Goal: Task Accomplishment & Management: Manage account settings

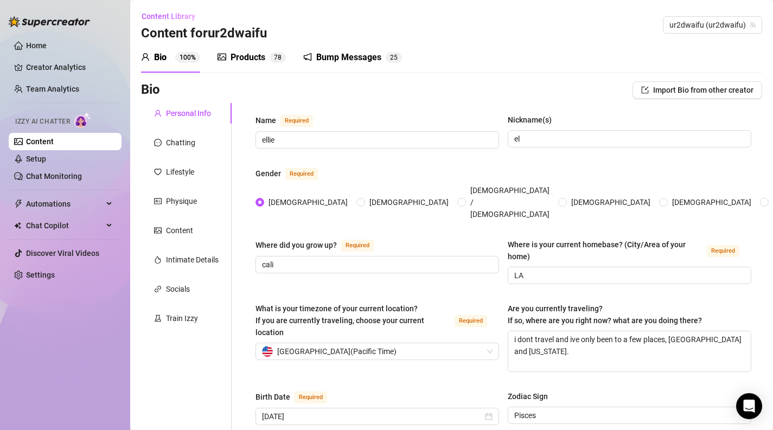
scroll to position [727, 0]
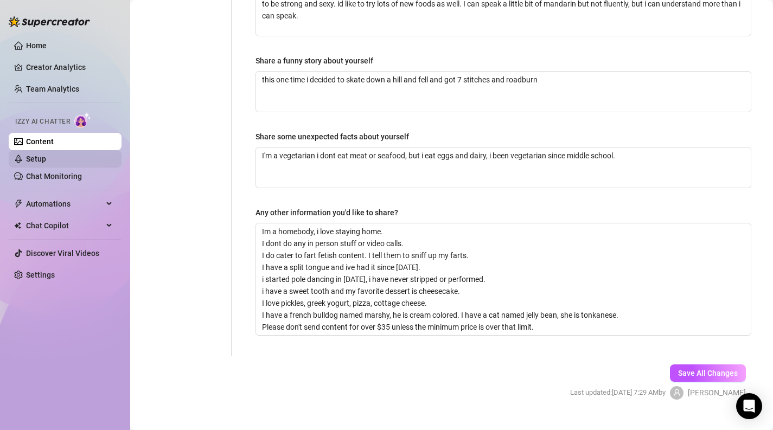
click at [46, 158] on link "Setup" at bounding box center [36, 159] width 20 height 9
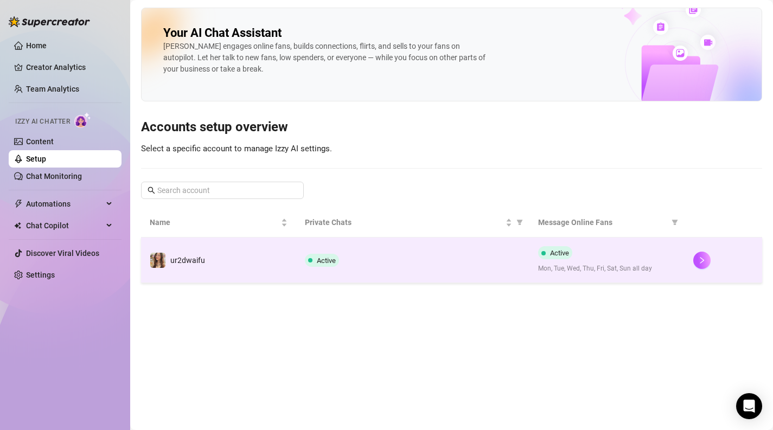
click at [427, 265] on div "Active" at bounding box center [412, 260] width 215 height 13
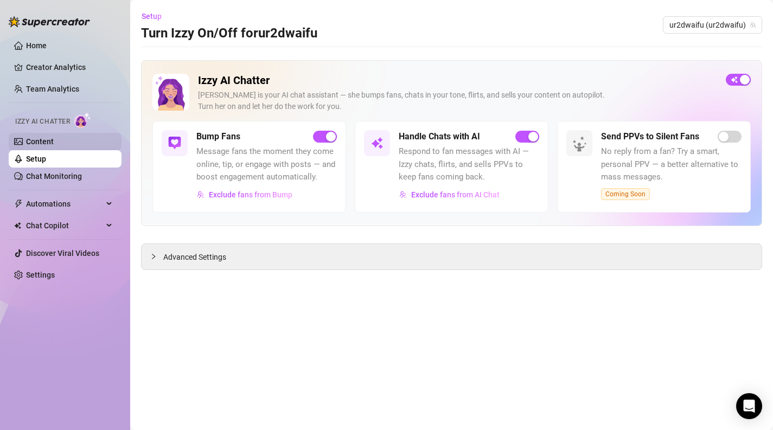
click at [54, 145] on link "Content" at bounding box center [40, 141] width 28 height 9
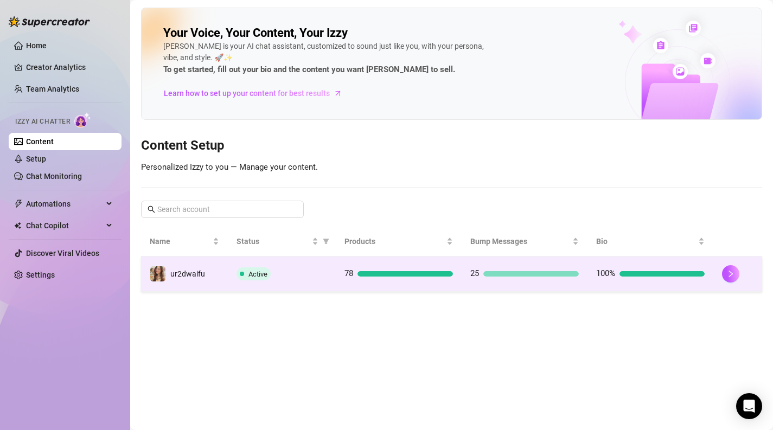
click at [303, 259] on td "Active" at bounding box center [282, 274] width 108 height 35
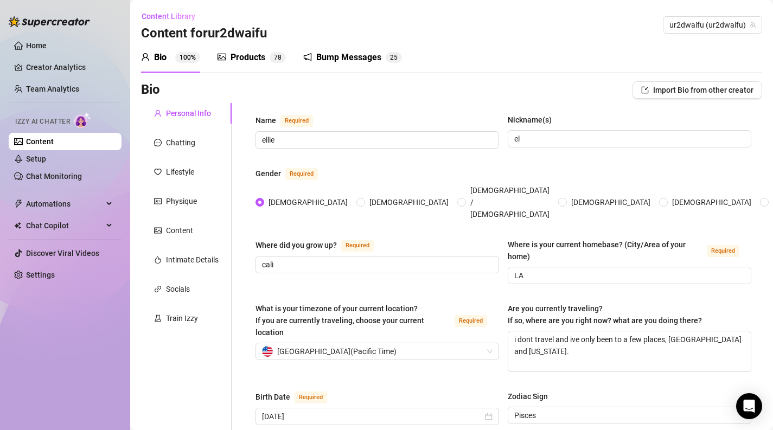
click at [253, 67] on div "Products 7 8" at bounding box center [251, 57] width 68 height 30
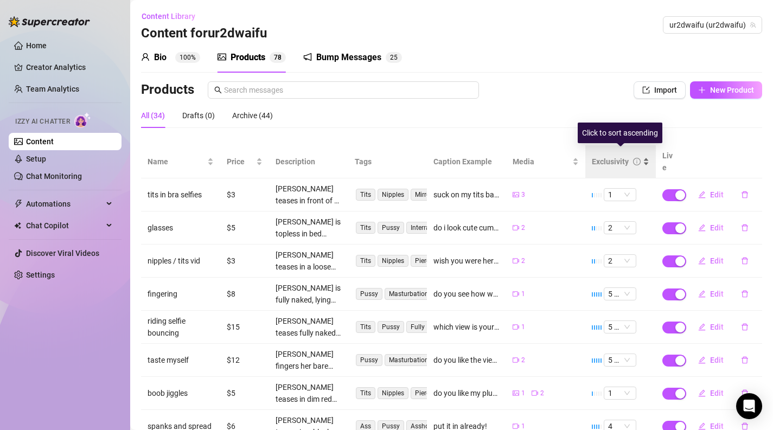
click at [606, 156] on div "Exclusivity" at bounding box center [610, 162] width 37 height 12
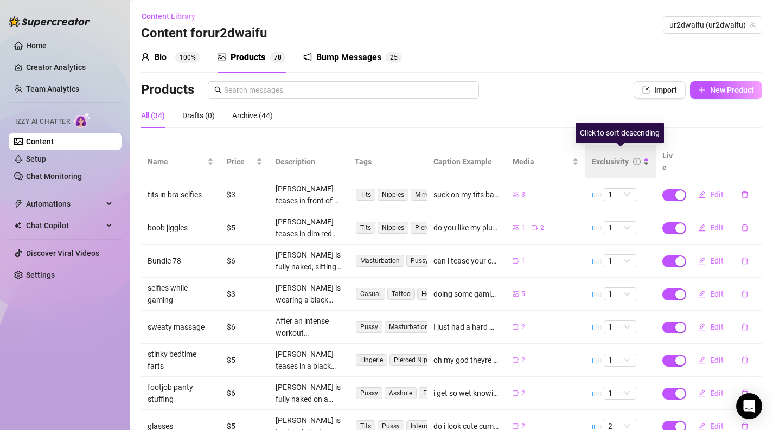
click at [606, 156] on div "Exclusivity" at bounding box center [610, 162] width 37 height 12
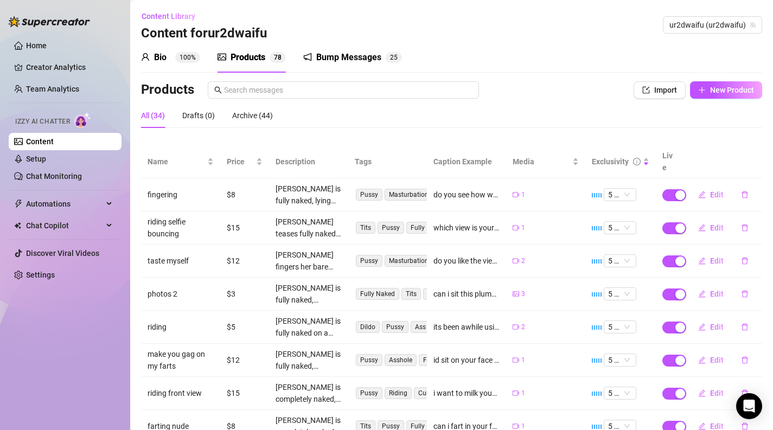
click at [713, 191] on td "Edit" at bounding box center [722, 194] width 79 height 33
click at [714, 190] on span "Edit" at bounding box center [717, 194] width 14 height 9
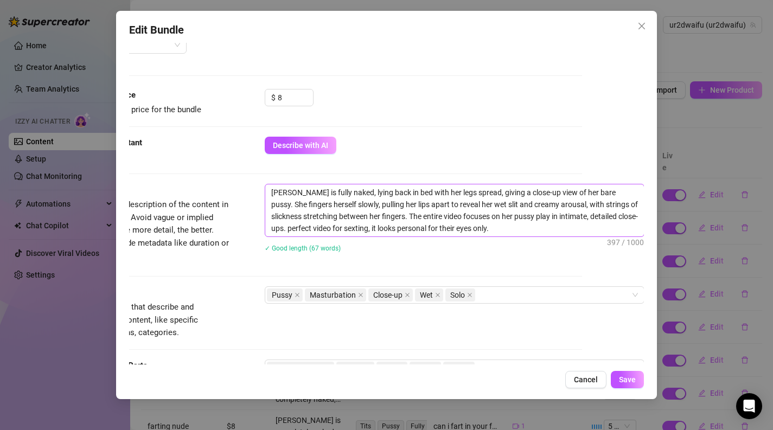
scroll to position [315, 62]
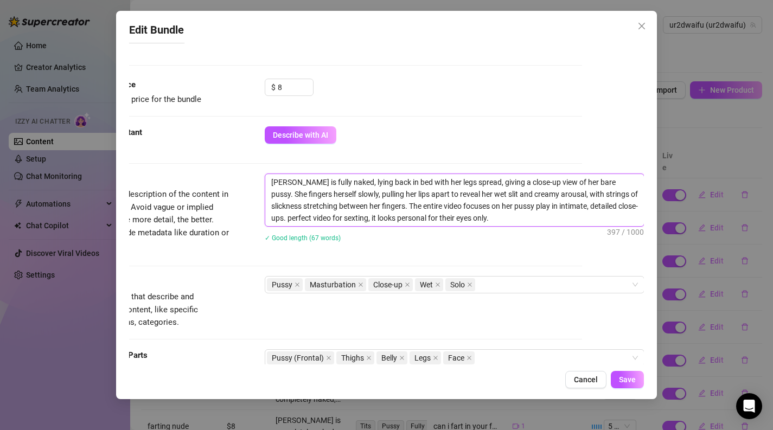
drag, startPoint x: 492, startPoint y: 223, endPoint x: 368, endPoint y: 219, distance: 124.3
click at [368, 219] on textarea "[PERSON_NAME] is fully naked, lying back in bed with her legs spread, giving a …" at bounding box center [454, 200] width 379 height 52
click at [372, 234] on div "✓ Good length (67 words)" at bounding box center [455, 238] width 380 height 12
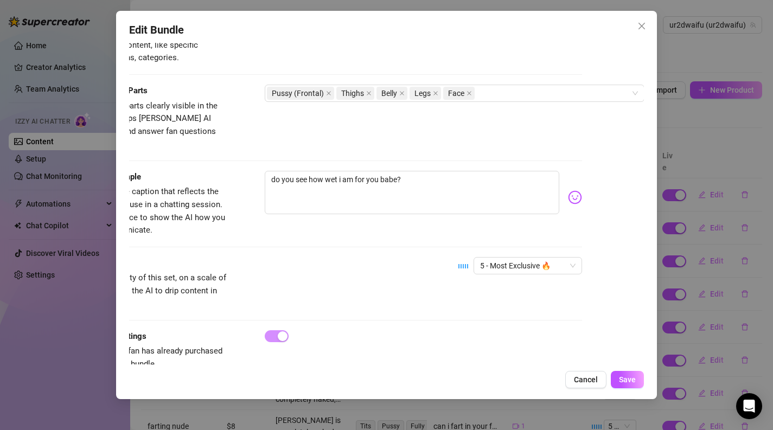
scroll to position [580, 62]
click at [591, 380] on span "Cancel" at bounding box center [586, 379] width 24 height 9
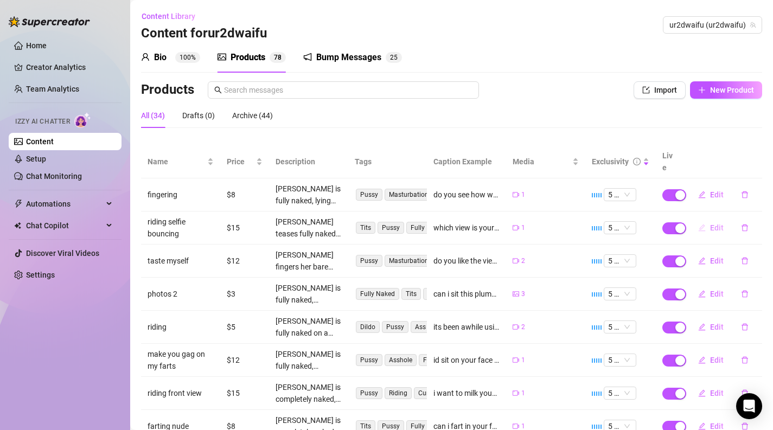
click at [701, 222] on button "Edit" at bounding box center [710, 227] width 43 height 17
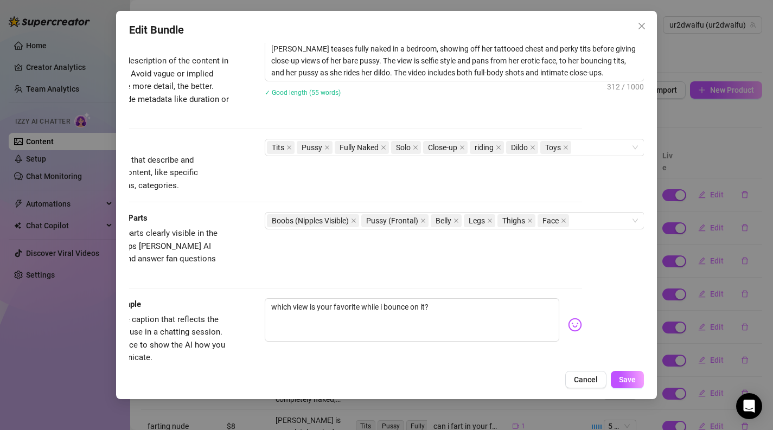
scroll to position [450, 62]
click at [592, 376] on span "Cancel" at bounding box center [586, 379] width 24 height 9
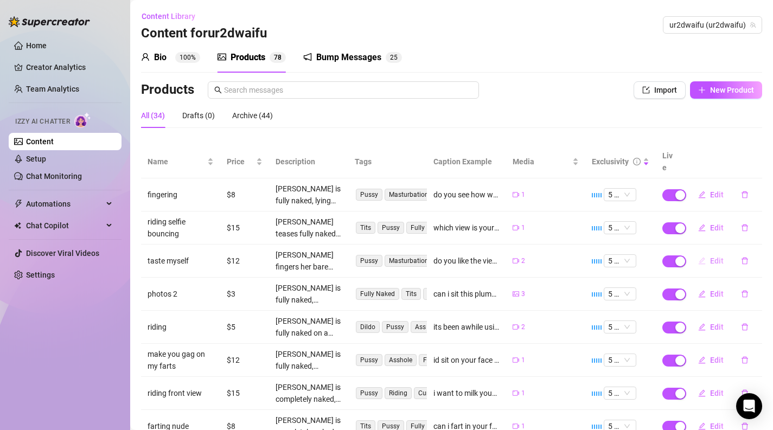
click at [709, 255] on button "Edit" at bounding box center [710, 260] width 43 height 17
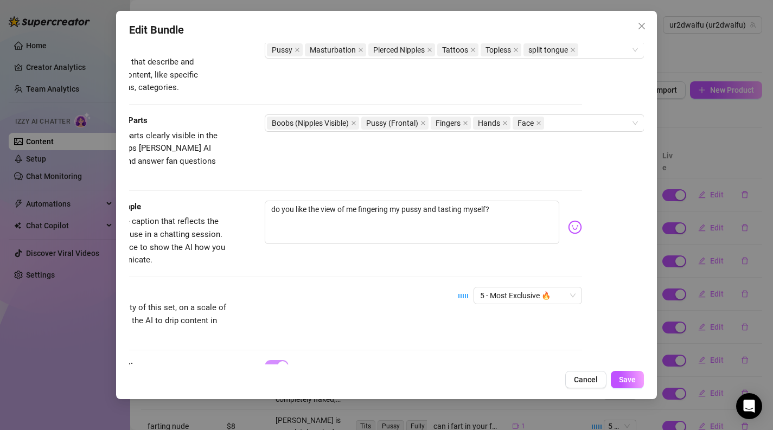
scroll to position [550, 62]
click at [590, 377] on span "Cancel" at bounding box center [586, 379] width 24 height 9
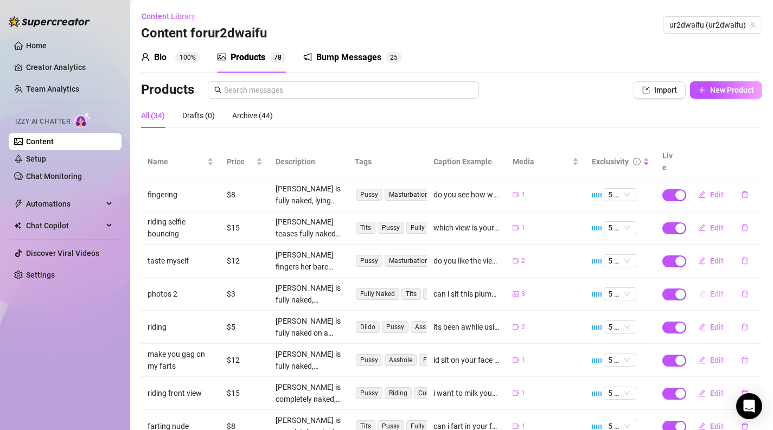
click at [713, 290] on button "Edit" at bounding box center [710, 293] width 43 height 17
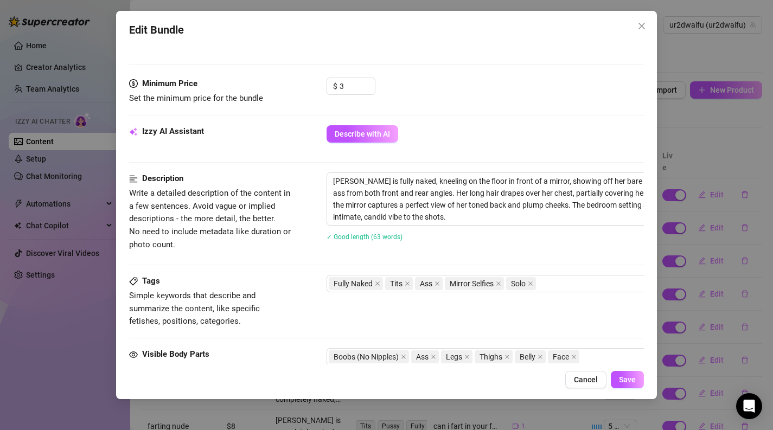
scroll to position [318, 0]
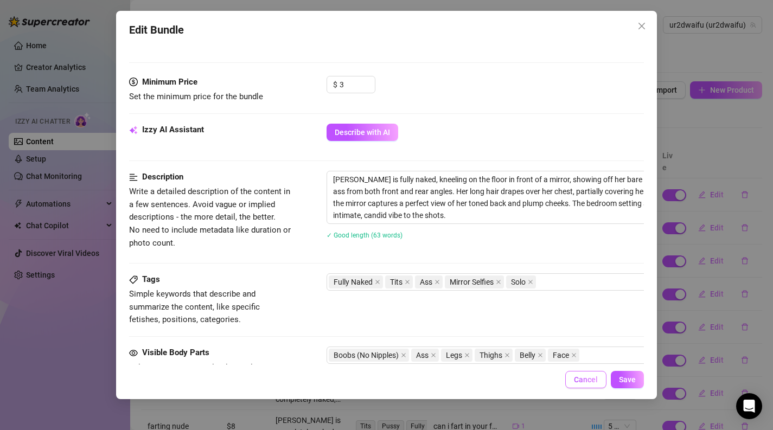
click at [591, 374] on button "Cancel" at bounding box center [585, 379] width 41 height 17
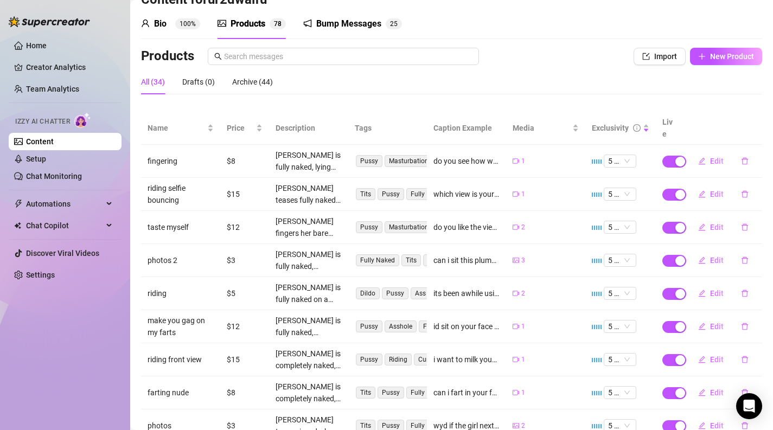
scroll to position [35, 0]
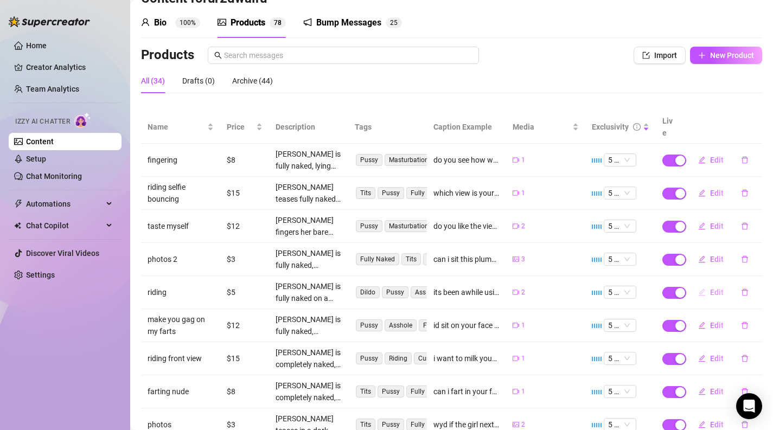
click at [708, 284] on button "Edit" at bounding box center [710, 292] width 43 height 17
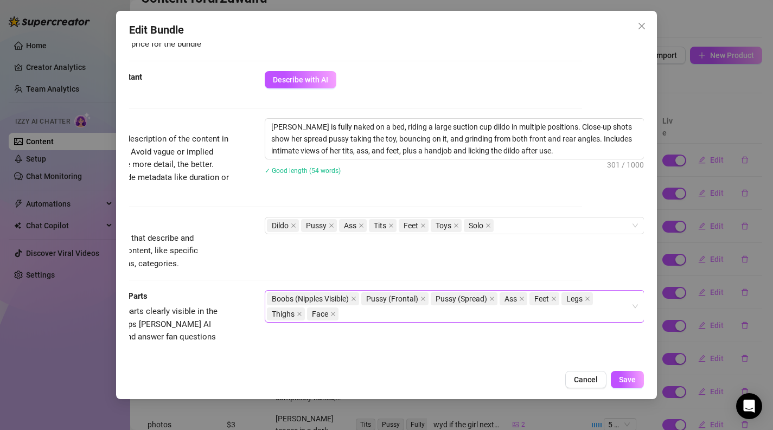
scroll to position [371, 62]
click at [605, 374] on button "Cancel" at bounding box center [585, 379] width 41 height 17
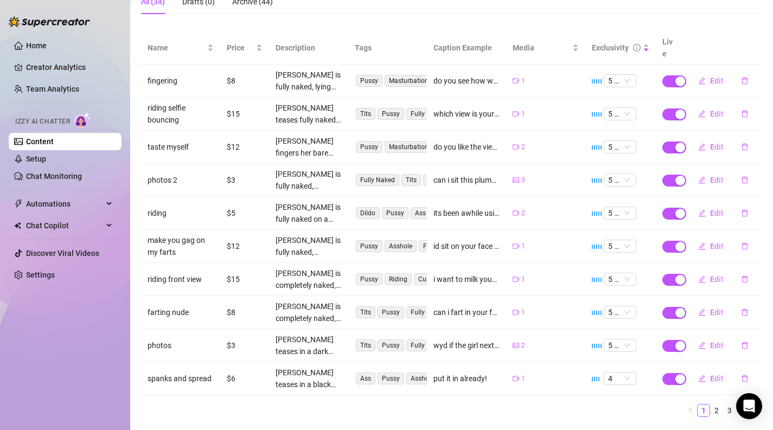
scroll to position [126, 0]
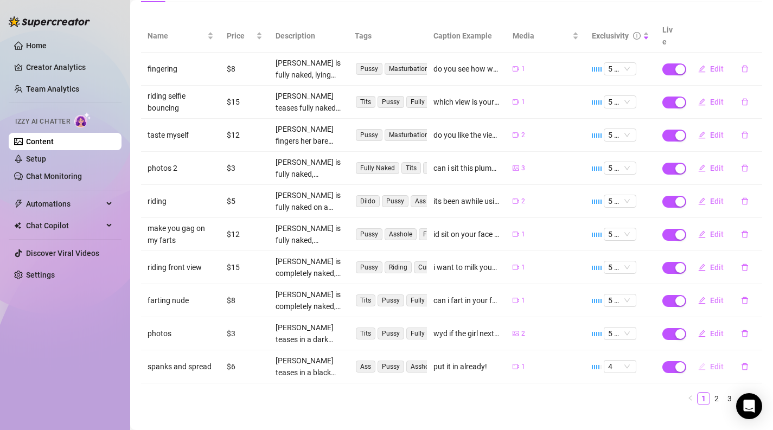
click at [712, 362] on span "Edit" at bounding box center [717, 366] width 14 height 9
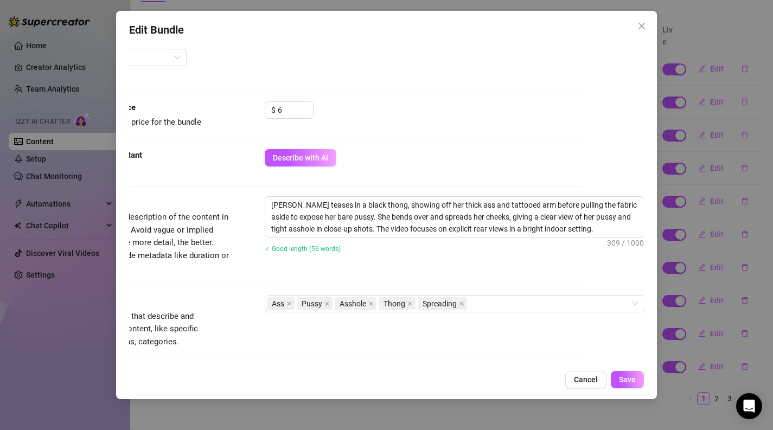
scroll to position [291, 62]
click at [579, 376] on span "Cancel" at bounding box center [586, 379] width 24 height 9
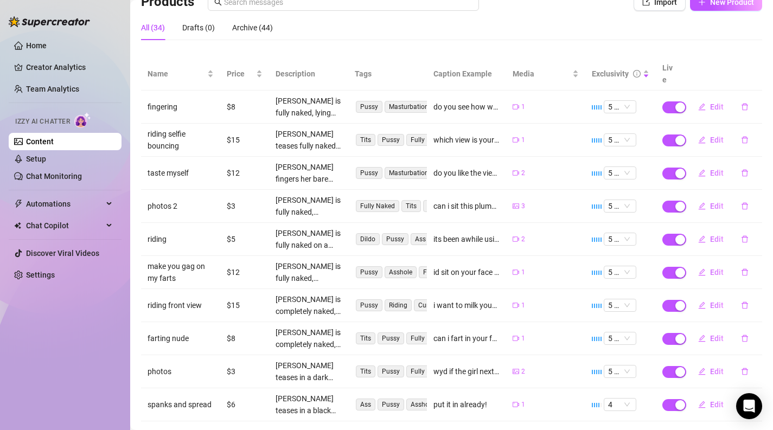
scroll to position [54, 0]
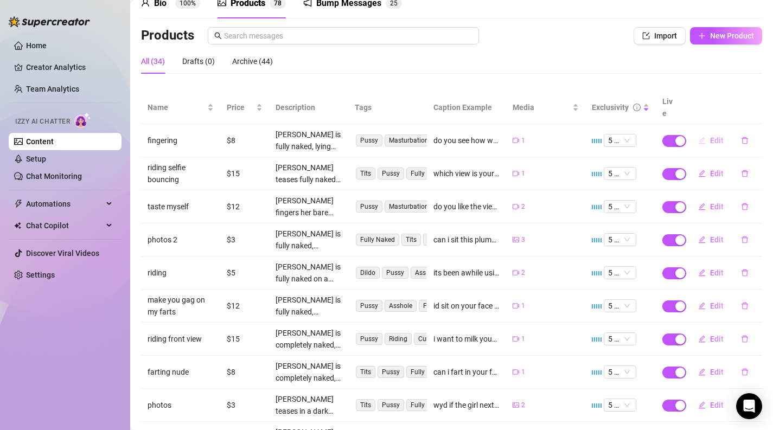
click at [707, 132] on button "Edit" at bounding box center [710, 140] width 43 height 17
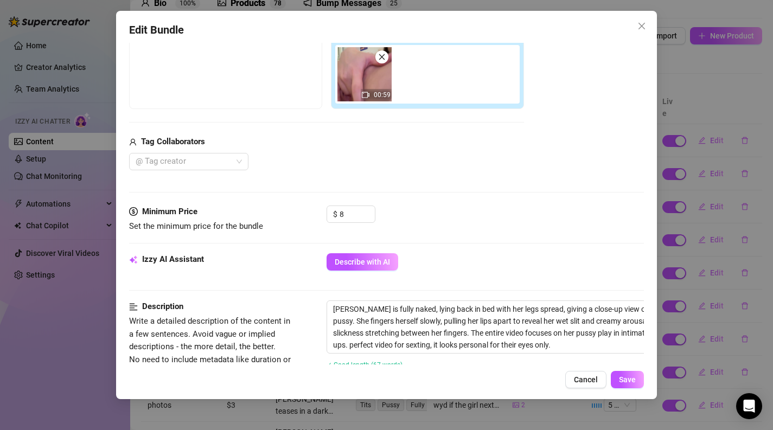
scroll to position [207, 0]
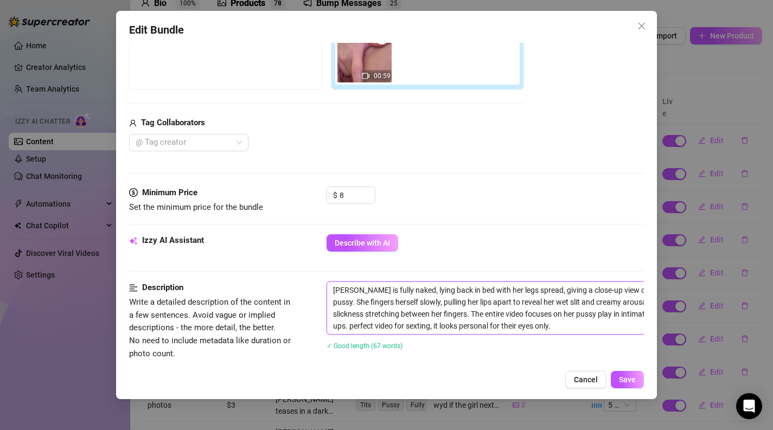
drag, startPoint x: 552, startPoint y: 331, endPoint x: 416, endPoint y: 329, distance: 136.1
click at [416, 329] on textarea "[PERSON_NAME] is fully naked, lying back in bed with her legs spread, giving a …" at bounding box center [516, 308] width 379 height 52
type textarea "[PERSON_NAME] is fully naked, lying back in bed with her legs spread, giving a …"
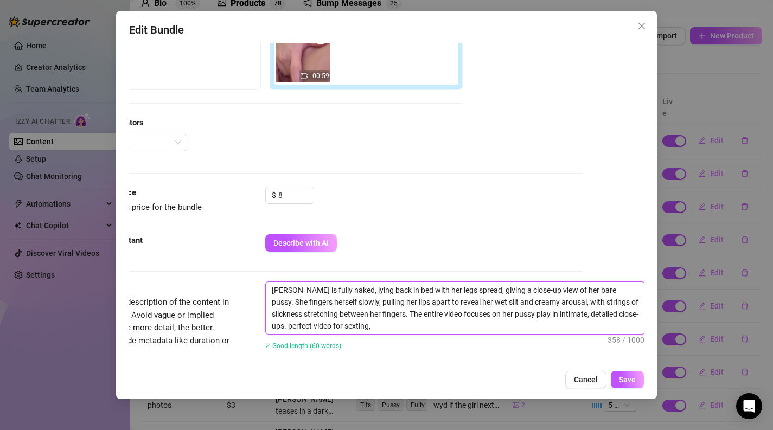
scroll to position [207, 62]
drag, startPoint x: 393, startPoint y: 324, endPoint x: 267, endPoint y: 330, distance: 126.0
click at [267, 330] on textarea "[PERSON_NAME] is fully naked, lying back in bed with her legs spread, giving a …" at bounding box center [454, 308] width 379 height 52
type textarea "[PERSON_NAME] is fully naked, lying back in bed with her legs spread, giving a …"
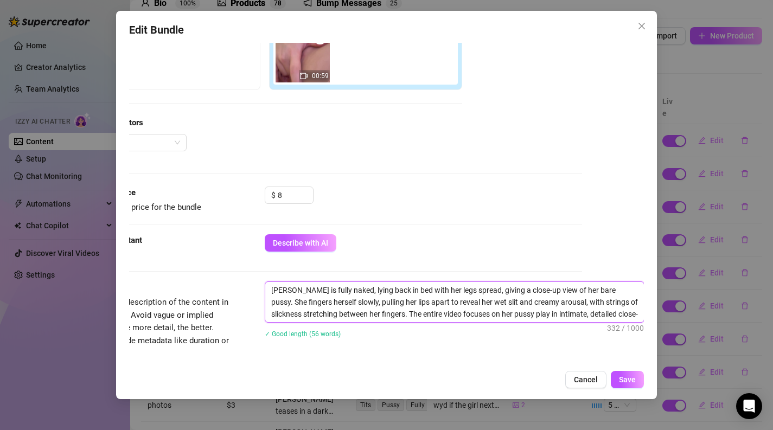
type textarea "[PERSON_NAME] is fully naked, lying back in bed with her legs spread, giving a …"
click at [632, 387] on button "Save" at bounding box center [627, 379] width 33 height 17
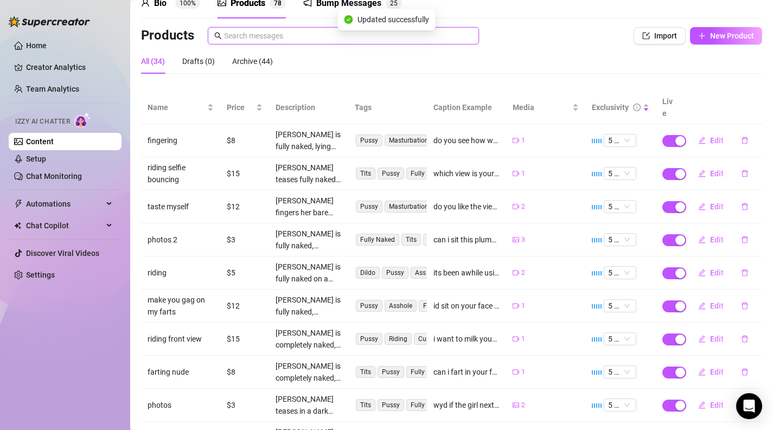
click at [412, 37] on input "text" at bounding box center [348, 36] width 248 height 12
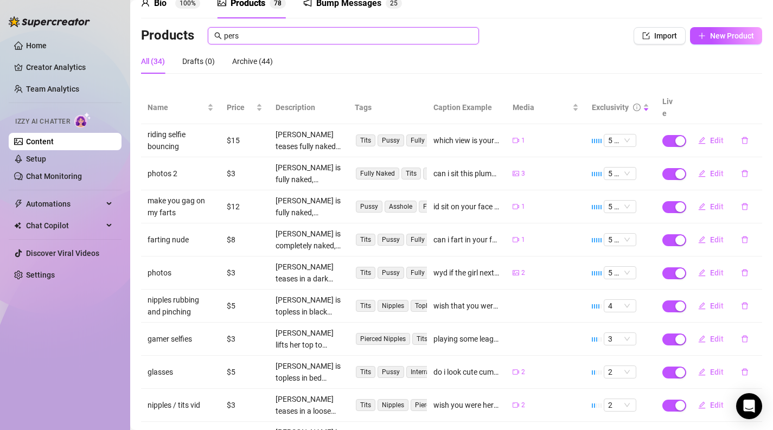
scroll to position [0, 0]
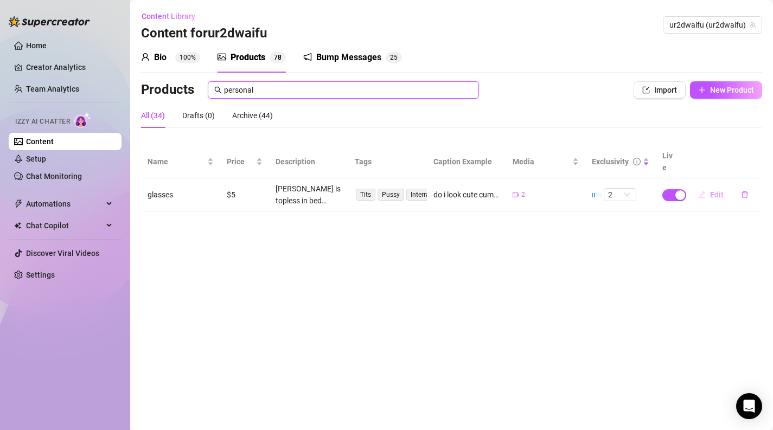
type input "personal"
click at [715, 190] on span "Edit" at bounding box center [717, 194] width 14 height 9
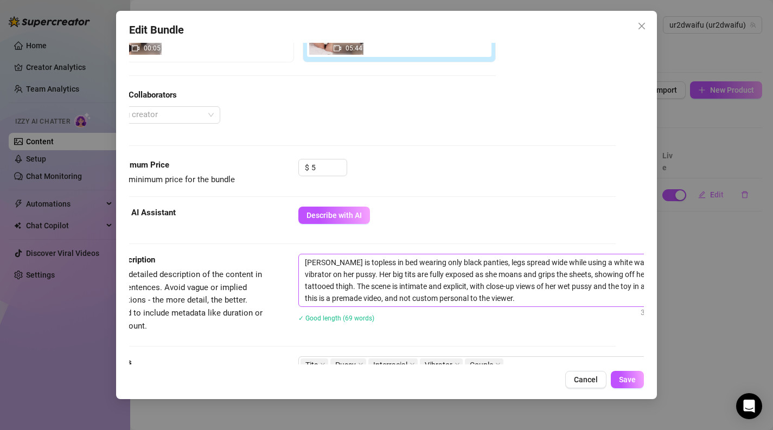
scroll to position [235, 39]
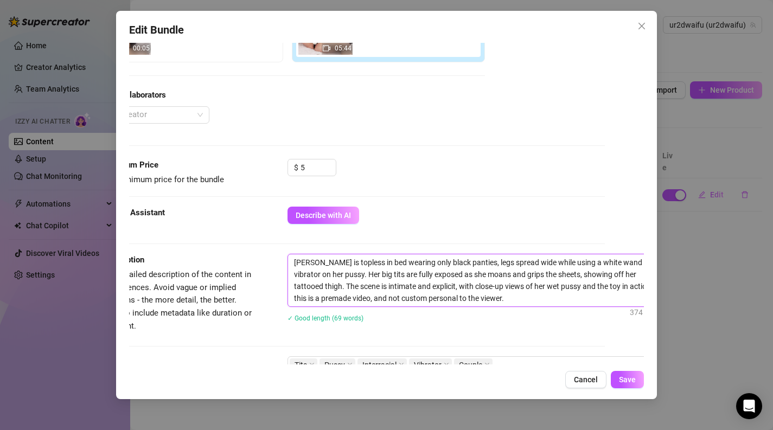
drag, startPoint x: 580, startPoint y: 301, endPoint x: 592, endPoint y: 286, distance: 19.0
click at [592, 286] on textarea "[PERSON_NAME] is topless in bed wearing only black panties, legs spread wide wh…" at bounding box center [477, 280] width 379 height 52
type textarea "[PERSON_NAME] is topless in bed wearing only black panties, legs spread wide wh…"
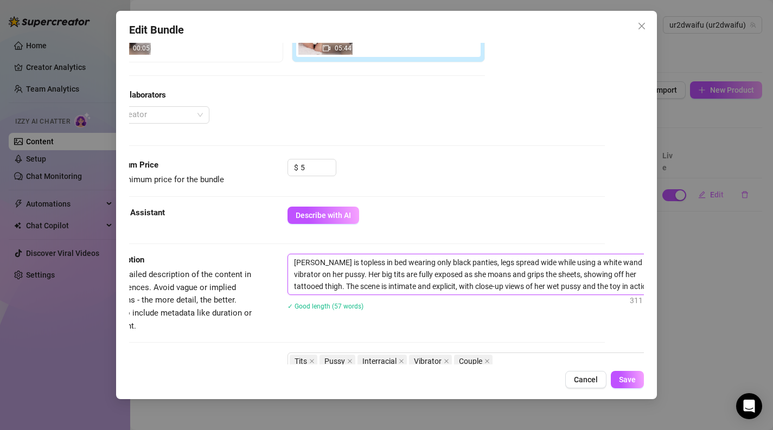
type textarea "[PERSON_NAME] is topless in bed wearing only black panties, legs spread wide wh…"
click at [633, 385] on button "Save" at bounding box center [627, 379] width 33 height 17
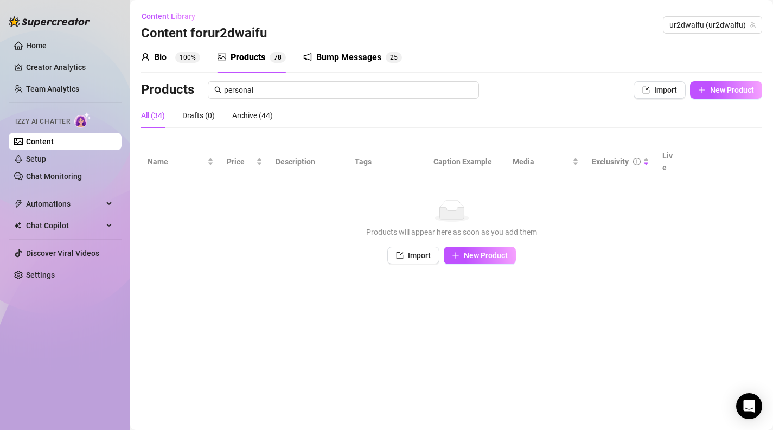
click at [170, 124] on div "All (34) Drafts (0) Archive (44)" at bounding box center [207, 115] width 132 height 25
click at [54, 146] on link "Content" at bounding box center [40, 141] width 28 height 9
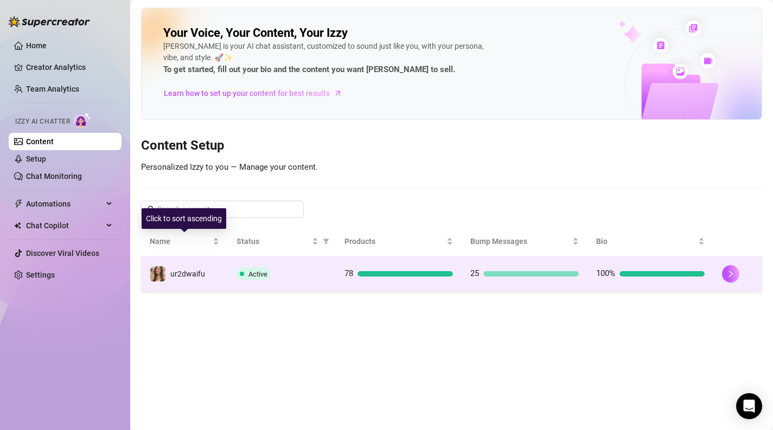
click at [216, 273] on td "ur2dwaifu" at bounding box center [184, 274] width 87 height 35
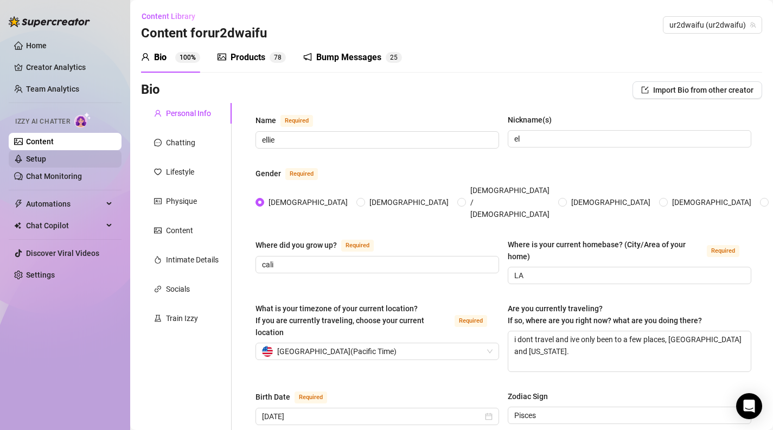
click at [46, 159] on link "Setup" at bounding box center [36, 159] width 20 height 9
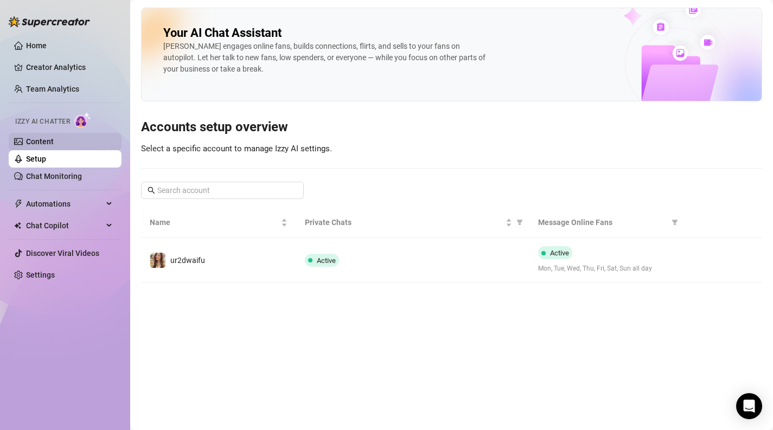
click at [54, 146] on link "Content" at bounding box center [40, 141] width 28 height 9
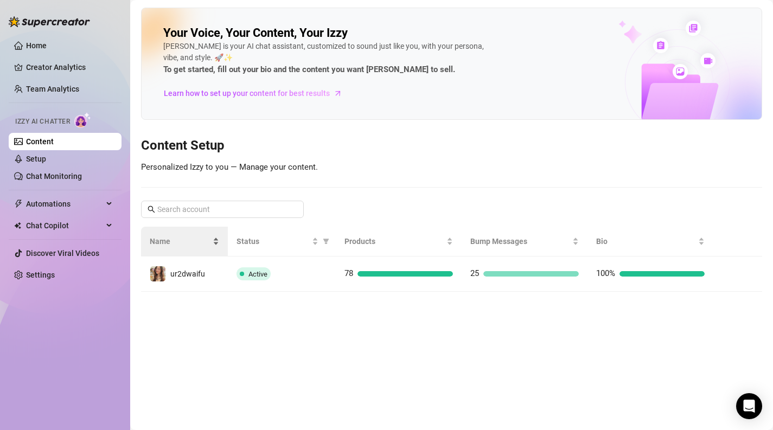
click at [187, 247] on div "Name" at bounding box center [184, 241] width 69 height 12
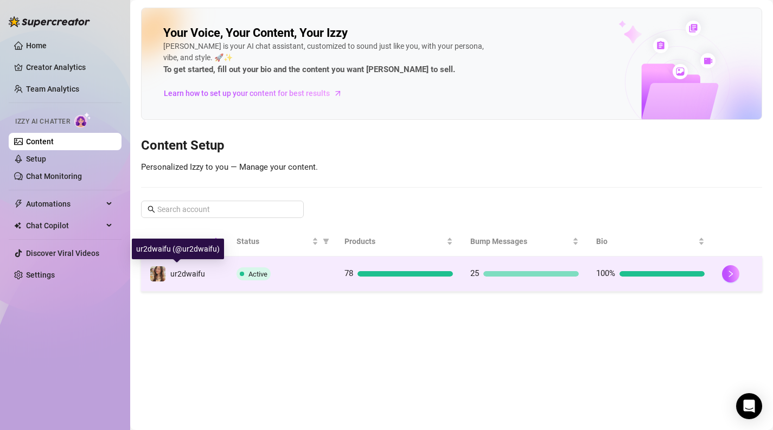
click at [192, 275] on span "ur2dwaifu" at bounding box center [187, 274] width 35 height 9
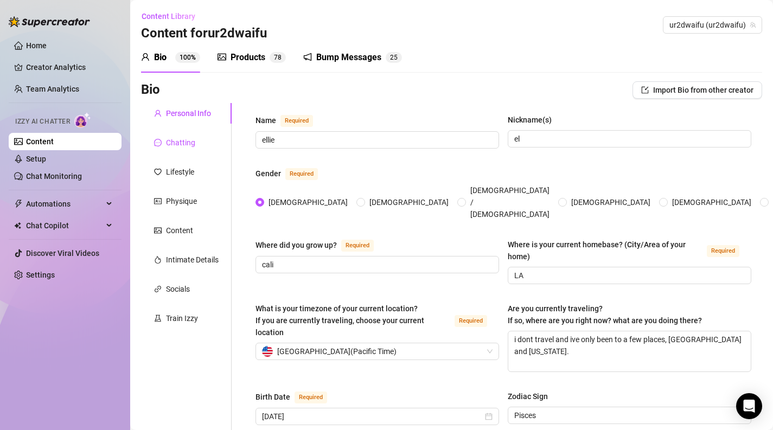
click at [178, 145] on div "Chatting" at bounding box center [180, 143] width 29 height 12
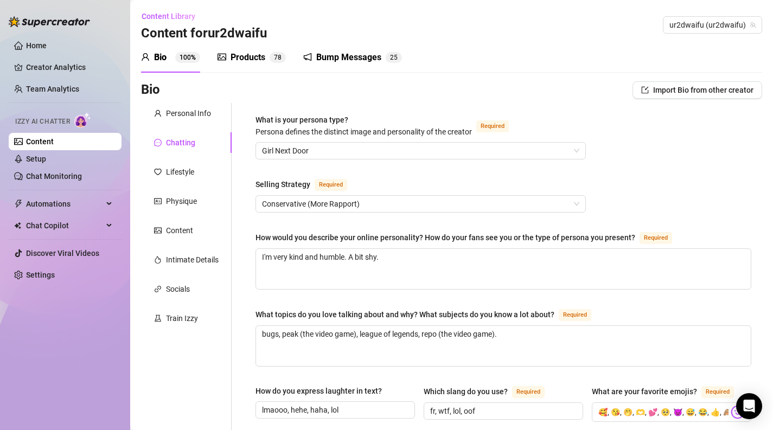
click at [183, 112] on div "Personal Info" at bounding box center [188, 113] width 45 height 12
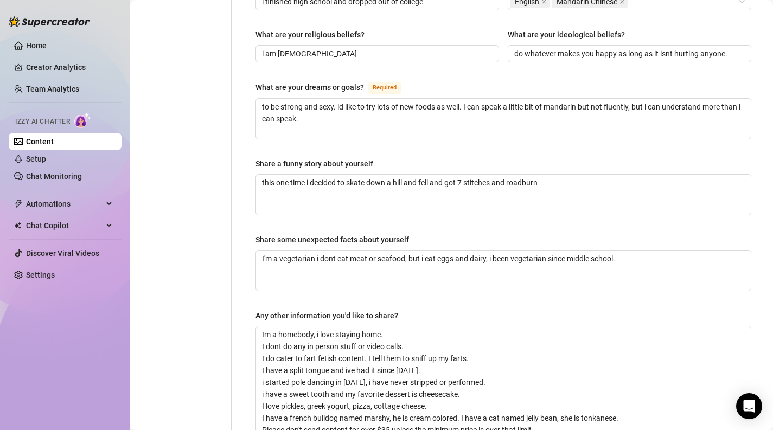
scroll to position [727, 0]
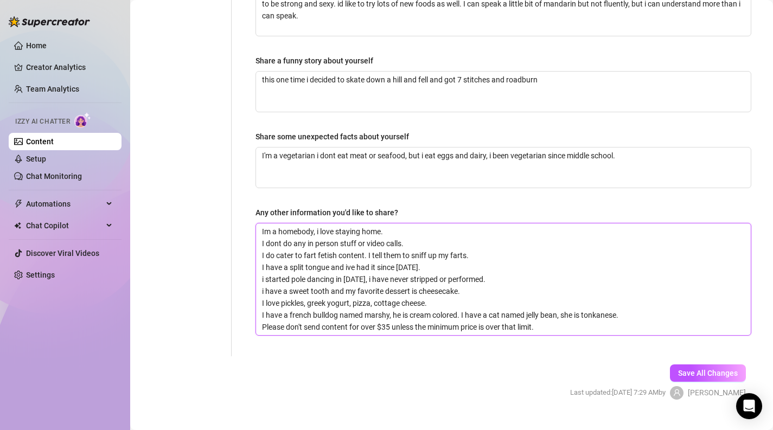
click at [569, 306] on textarea "Im a homebody, i love staying home. I dont do any in person stuff or video call…" at bounding box center [503, 279] width 495 height 112
type textarea "Im a homebody, i love staying home. I dont do any in person stuff or video call…"
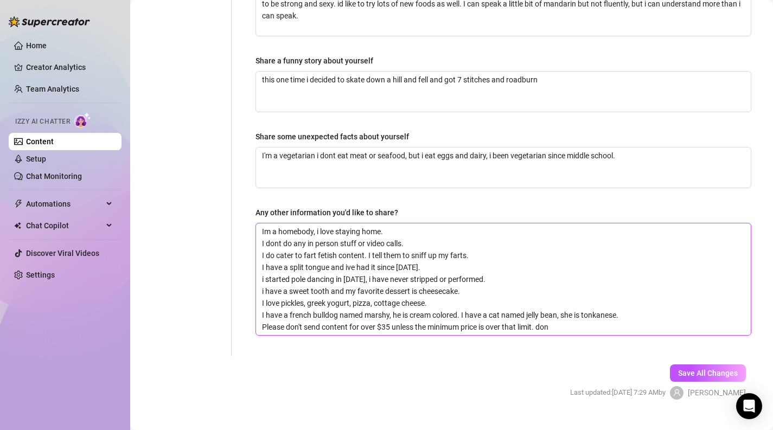
type textarea "Im a homebody, i love staying home. I dont do any in person stuff or video call…"
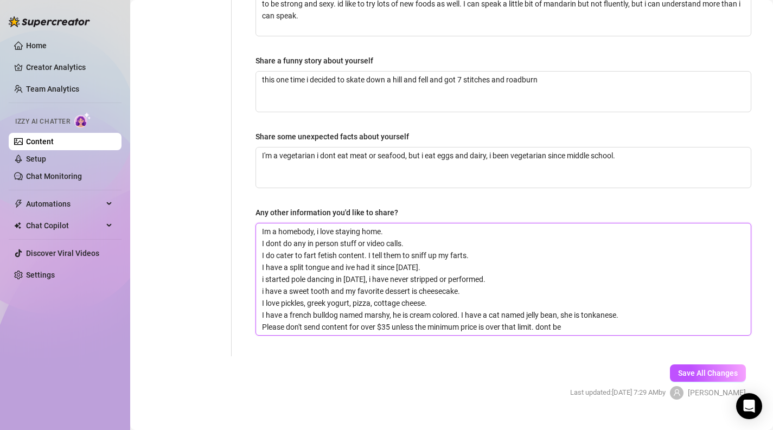
type textarea "Im a homebody, i love staying home. I dont do any in person stuff or video call…"
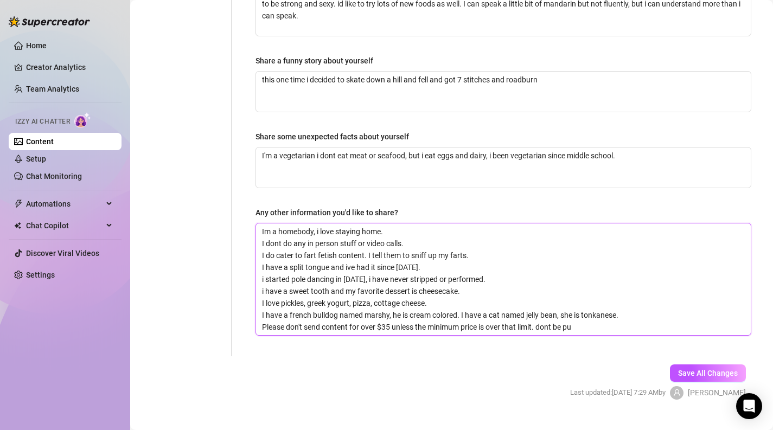
type textarea "Im a homebody, i love staying home. I dont do any in person stuff or video call…"
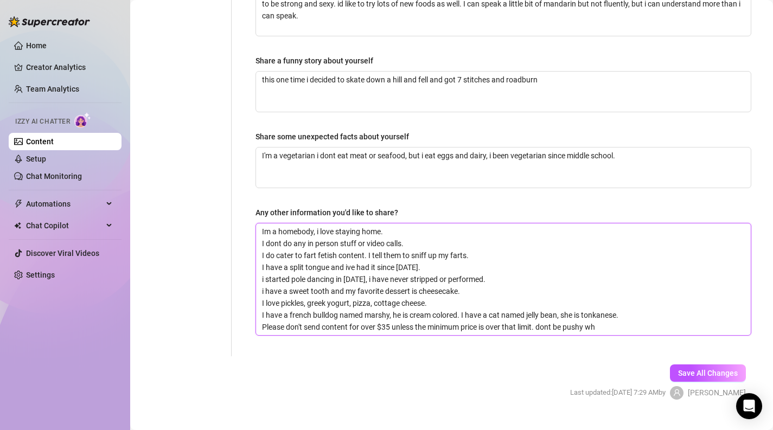
type textarea "Im a homebody, i love staying home. I dont do any in person stuff or video call…"
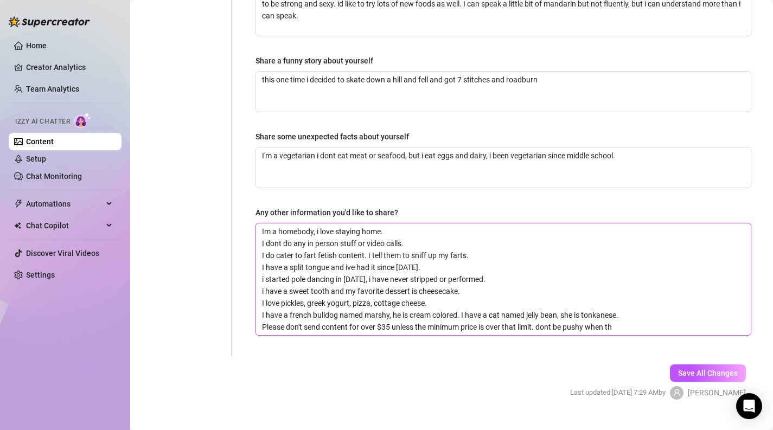
type textarea "Im a homebody, i love staying home. I dont do any in person stuff or video call…"
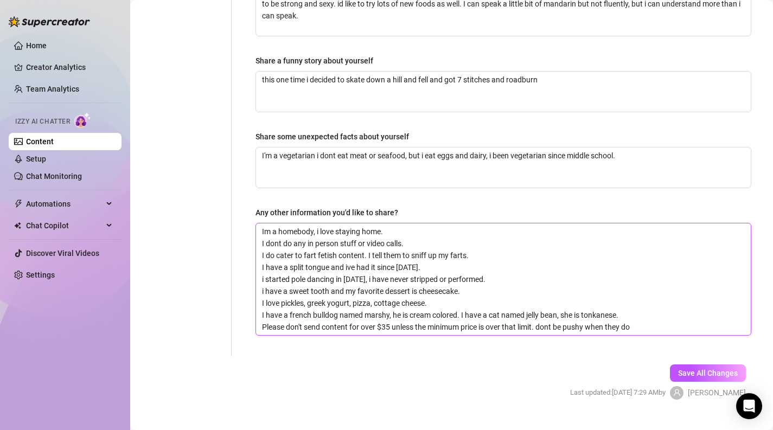
type textarea "Im a homebody, i love staying home. I dont do any in person stuff or video call…"
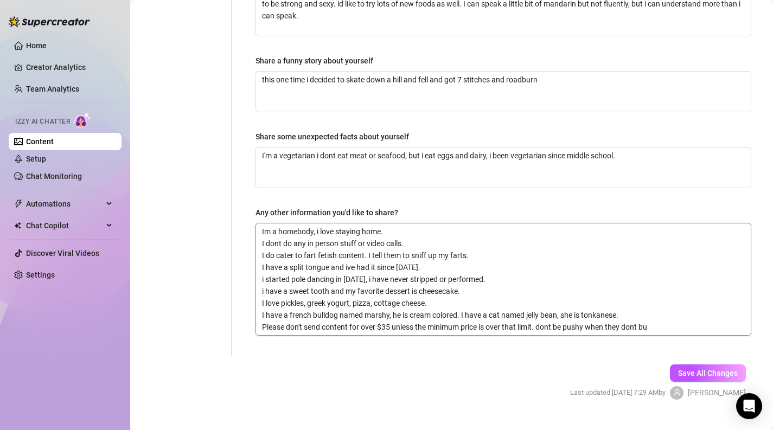
type textarea "Im a homebody, i love staying home. I dont do any in person stuff or video call…"
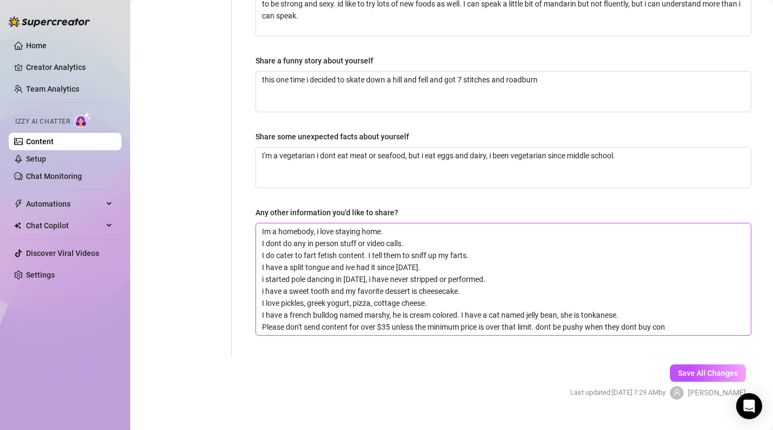
type textarea "Im a homebody, i love staying home. I dont do any in person stuff or video call…"
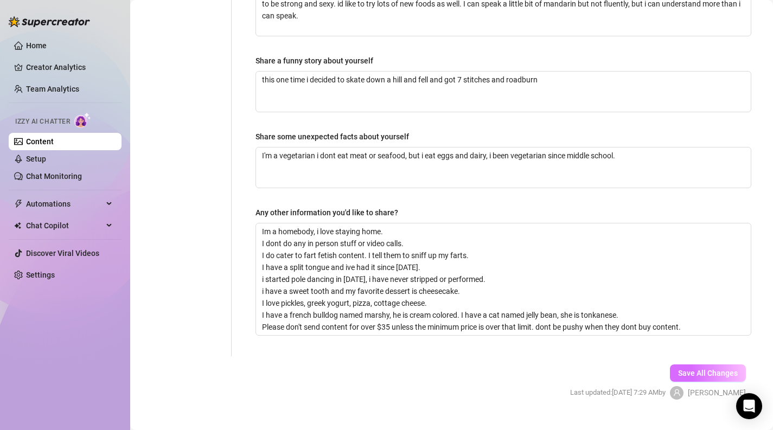
click at [727, 369] on span "Save All Changes" at bounding box center [708, 373] width 60 height 9
